Goal: Information Seeking & Learning: Learn about a topic

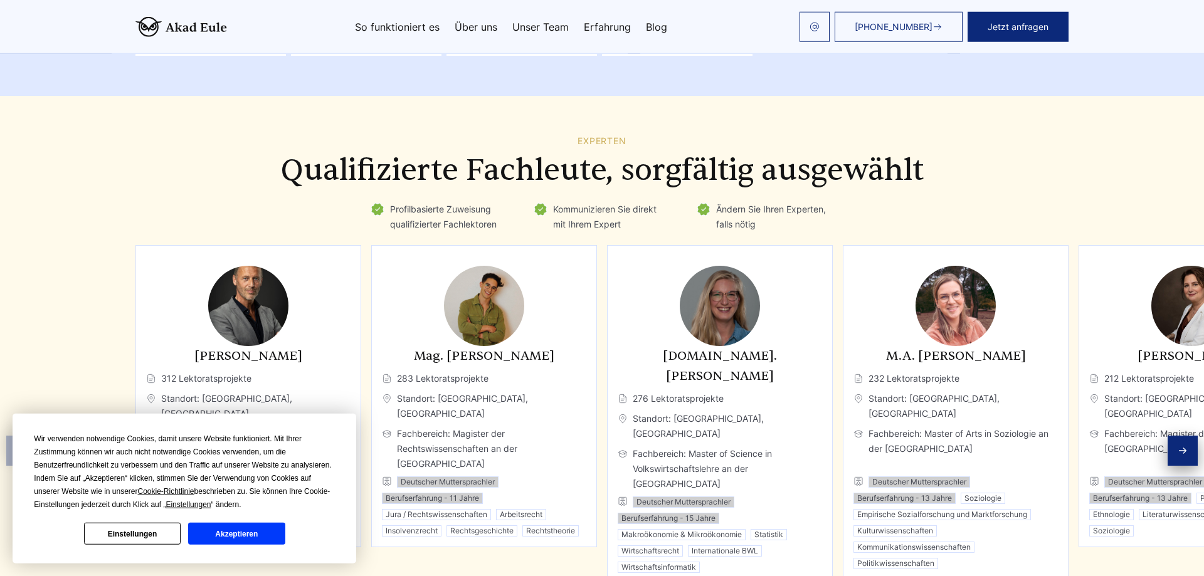
scroll to position [1790, 0]
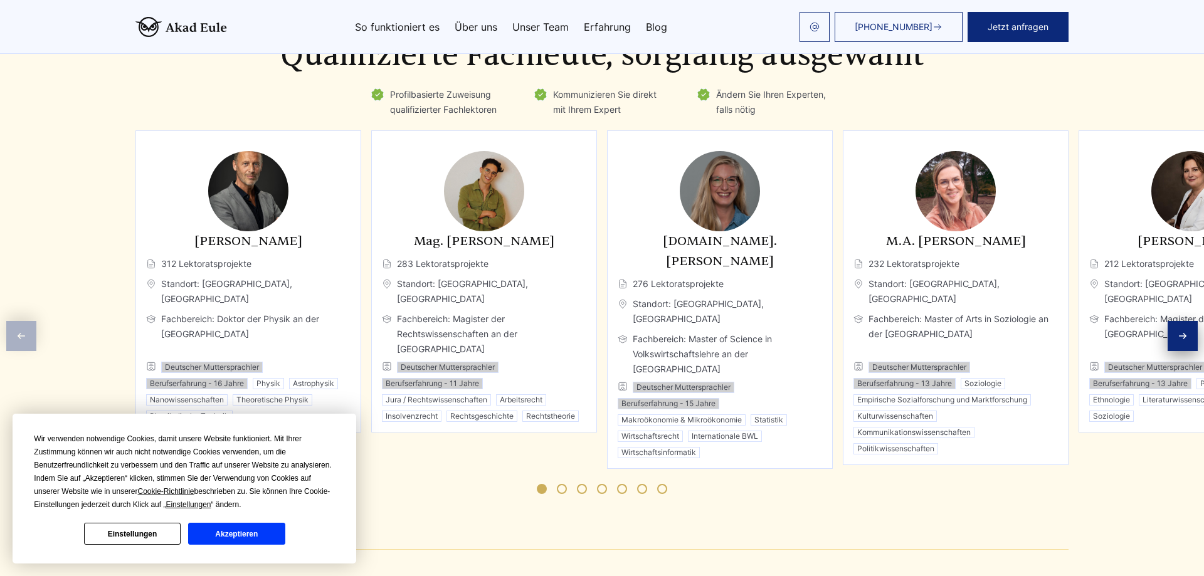
click at [1176, 321] on div "Next slide" at bounding box center [1182, 336] width 30 height 30
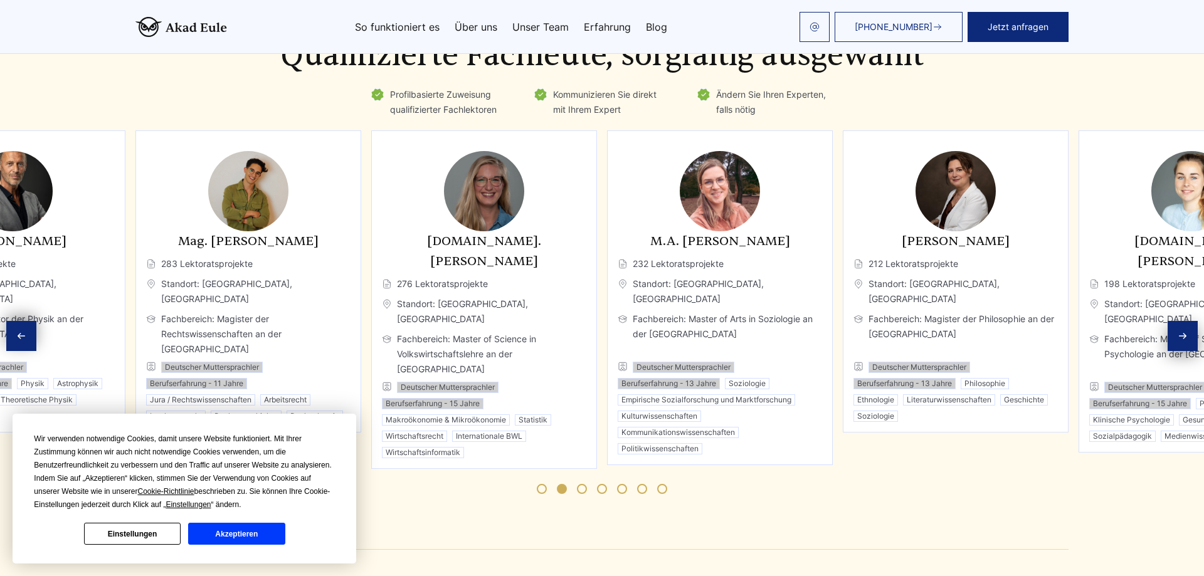
click at [1176, 321] on div "Next slide" at bounding box center [1182, 336] width 30 height 30
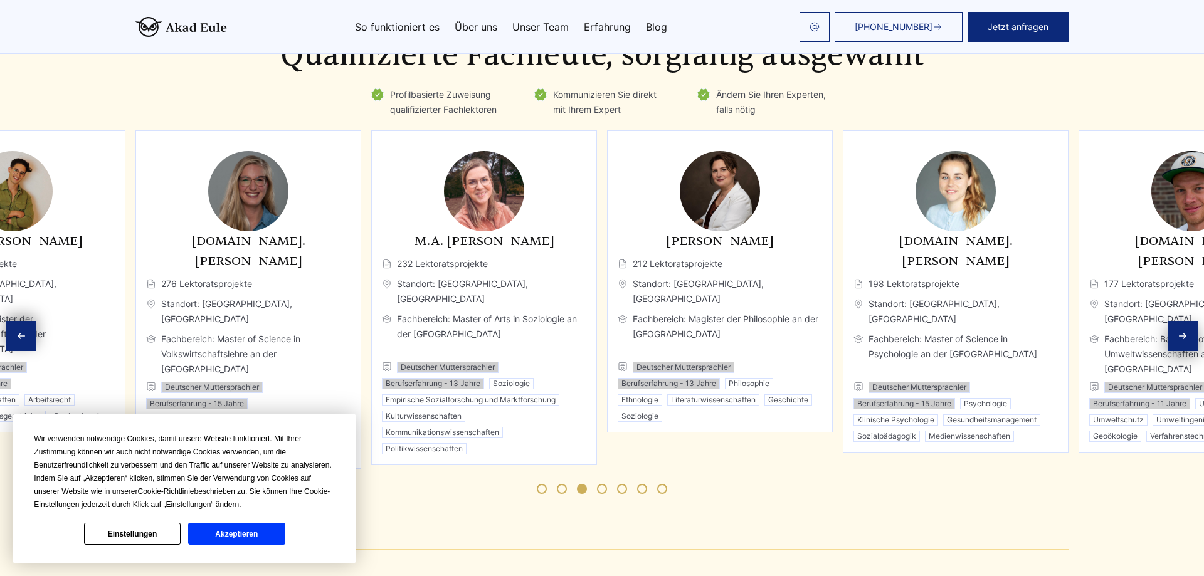
click at [1176, 321] on div "Next slide" at bounding box center [1182, 336] width 30 height 30
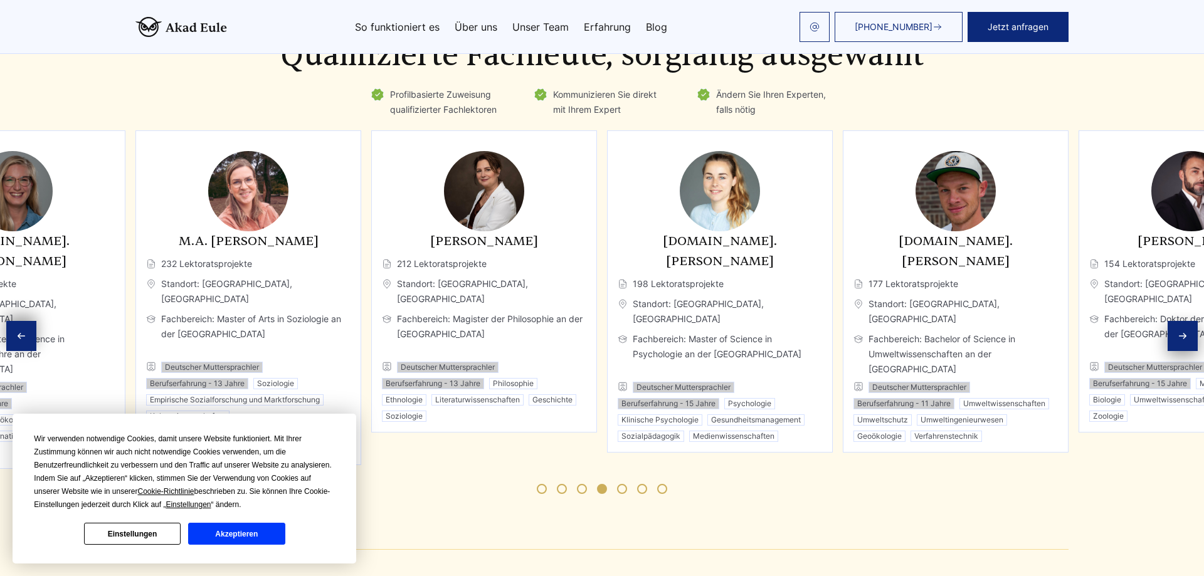
click at [1177, 321] on div "Next slide" at bounding box center [1182, 336] width 30 height 30
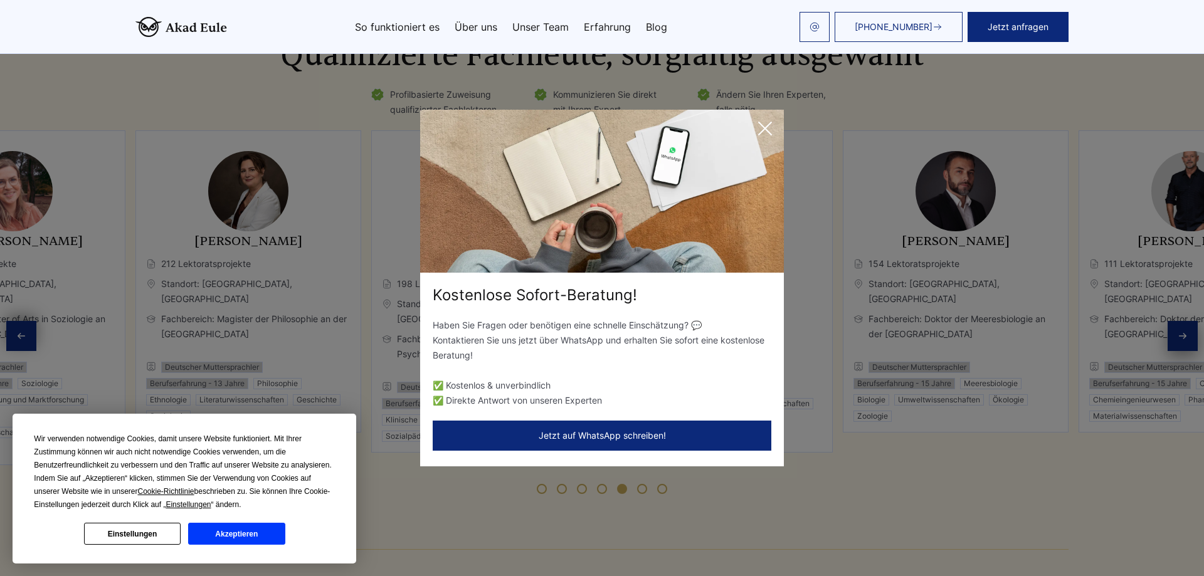
click at [763, 122] on icon at bounding box center [764, 128] width 25 height 25
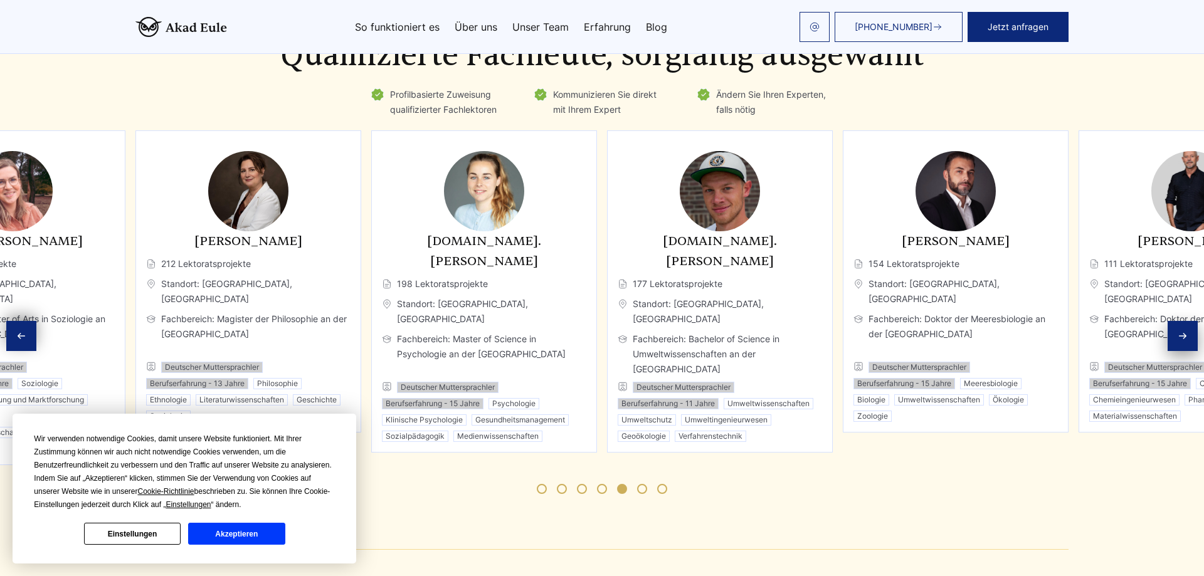
click at [1176, 321] on div "Next slide" at bounding box center [1182, 336] width 30 height 30
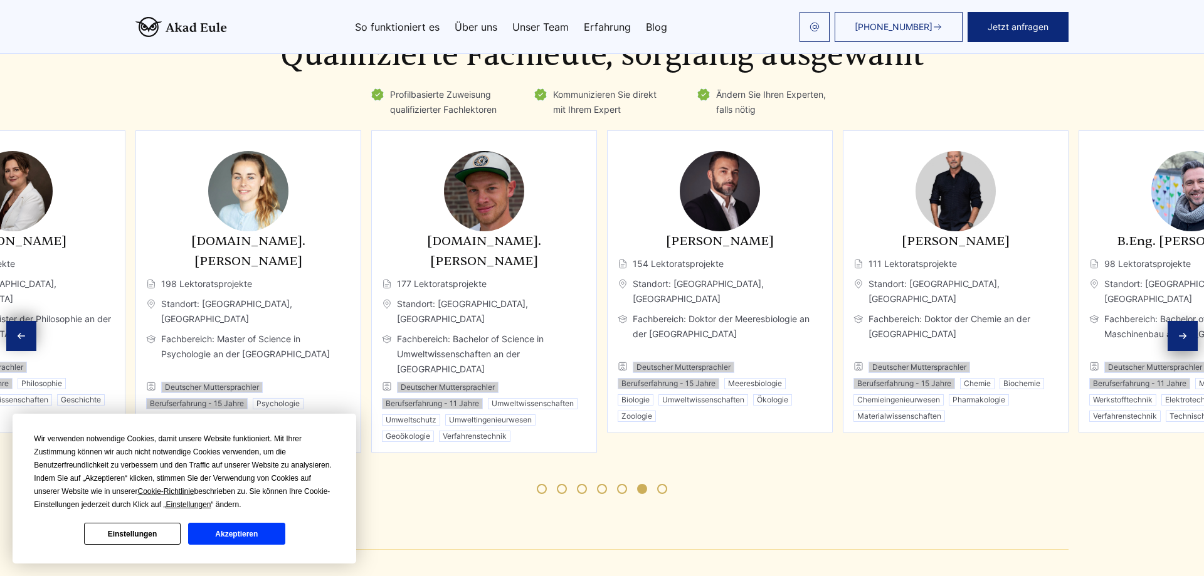
click at [1176, 321] on div "Next slide" at bounding box center [1182, 336] width 30 height 30
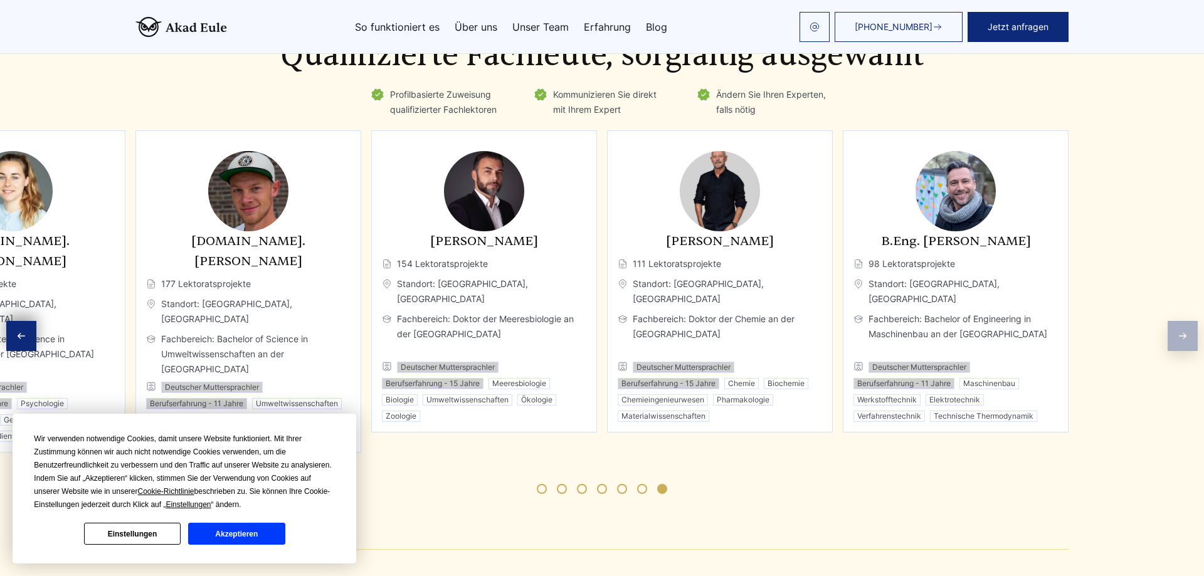
click at [1176, 300] on div "Experten Qualifizierte Fachleute, sorgfältig ausgewählt Profilbasierte Zuweisun…" at bounding box center [602, 265] width 1204 height 488
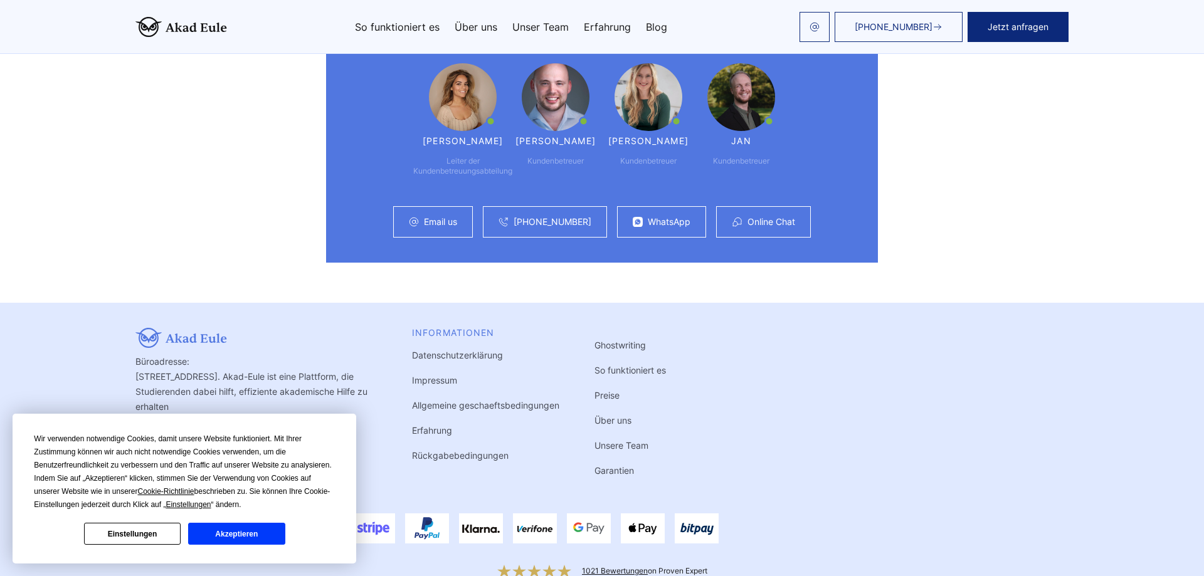
scroll to position [3211, 0]
click at [613, 389] on link "Preise" at bounding box center [606, 394] width 25 height 11
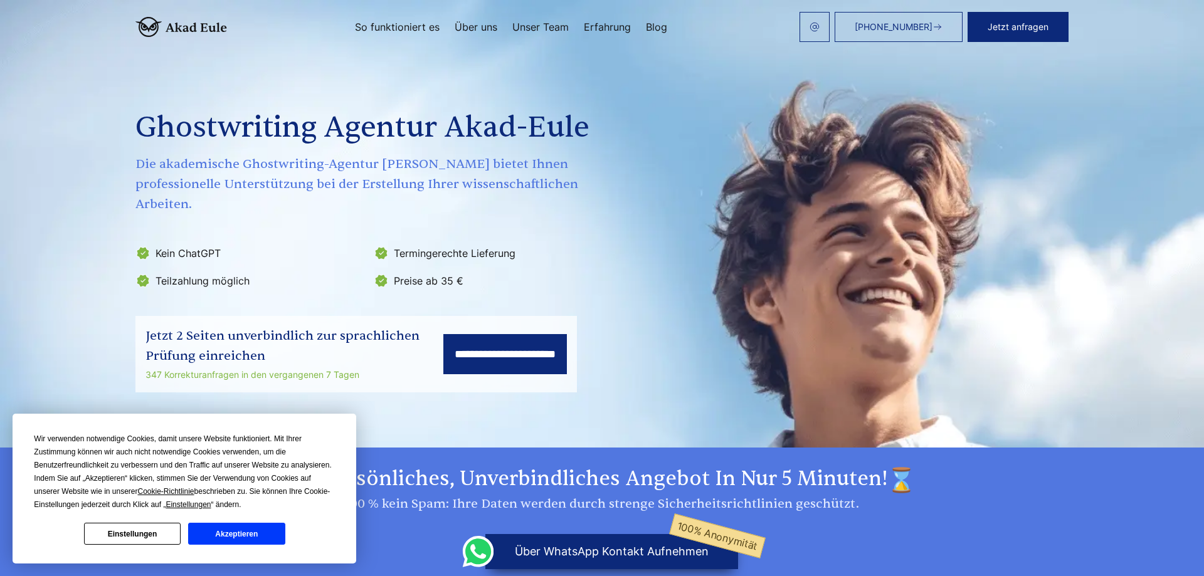
click at [419, 31] on link "So funktioniert es" at bounding box center [397, 27] width 85 height 10
click at [461, 22] on link "Über uns" at bounding box center [475, 27] width 43 height 10
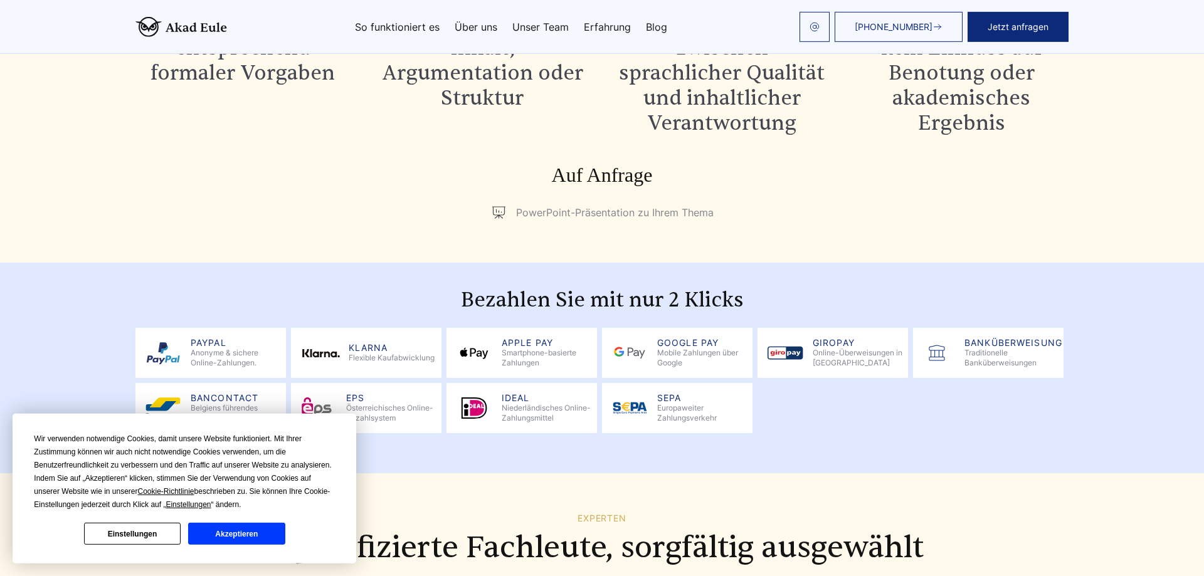
scroll to position [1208, 0]
